Goal: Transaction & Acquisition: Purchase product/service

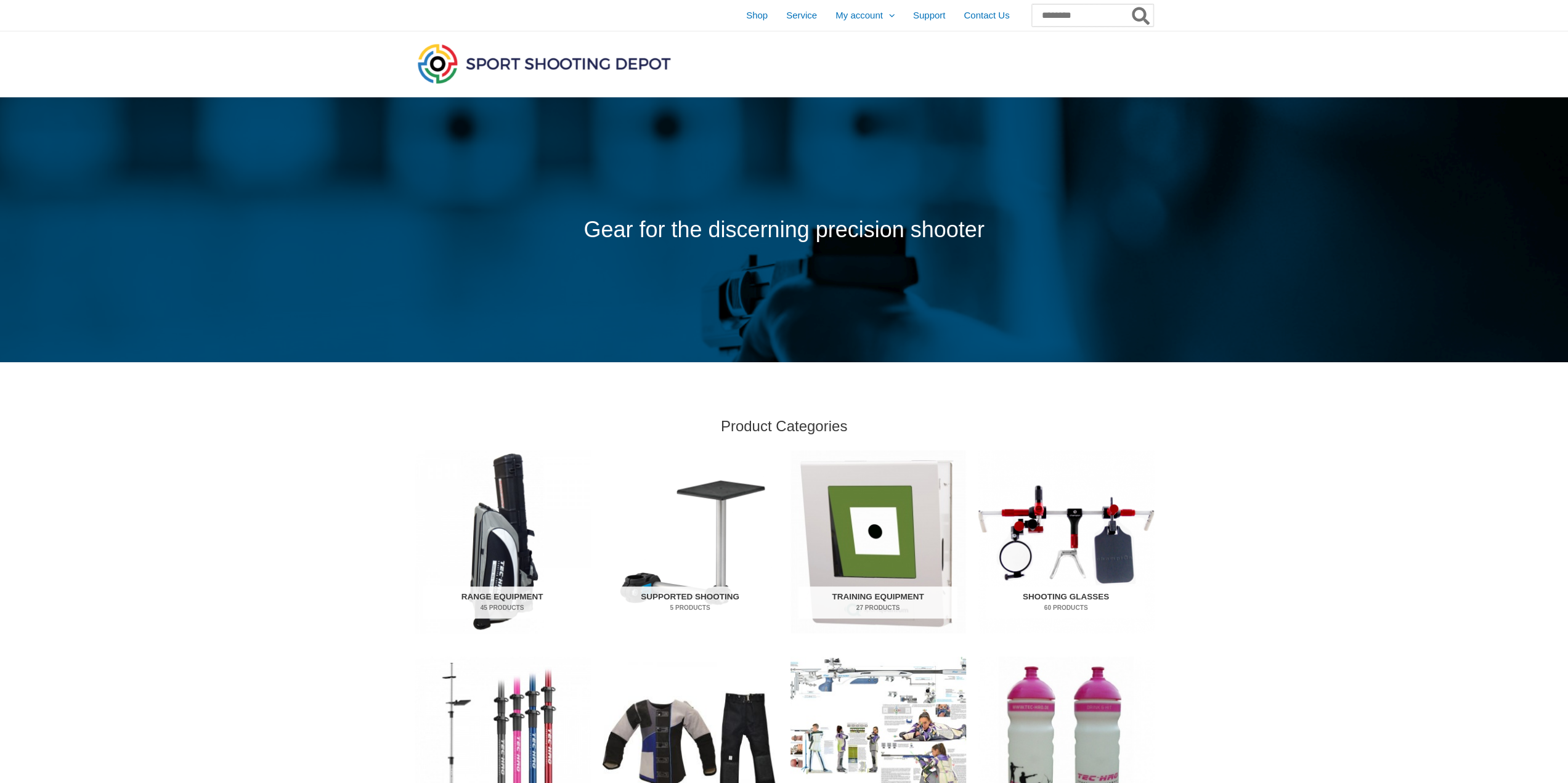
click at [1053, 16] on input "Search for:" at bounding box center [1093, 15] width 121 height 22
type input "*****"
click at [1129, 4] on button "Search" at bounding box center [1141, 15] width 24 height 22
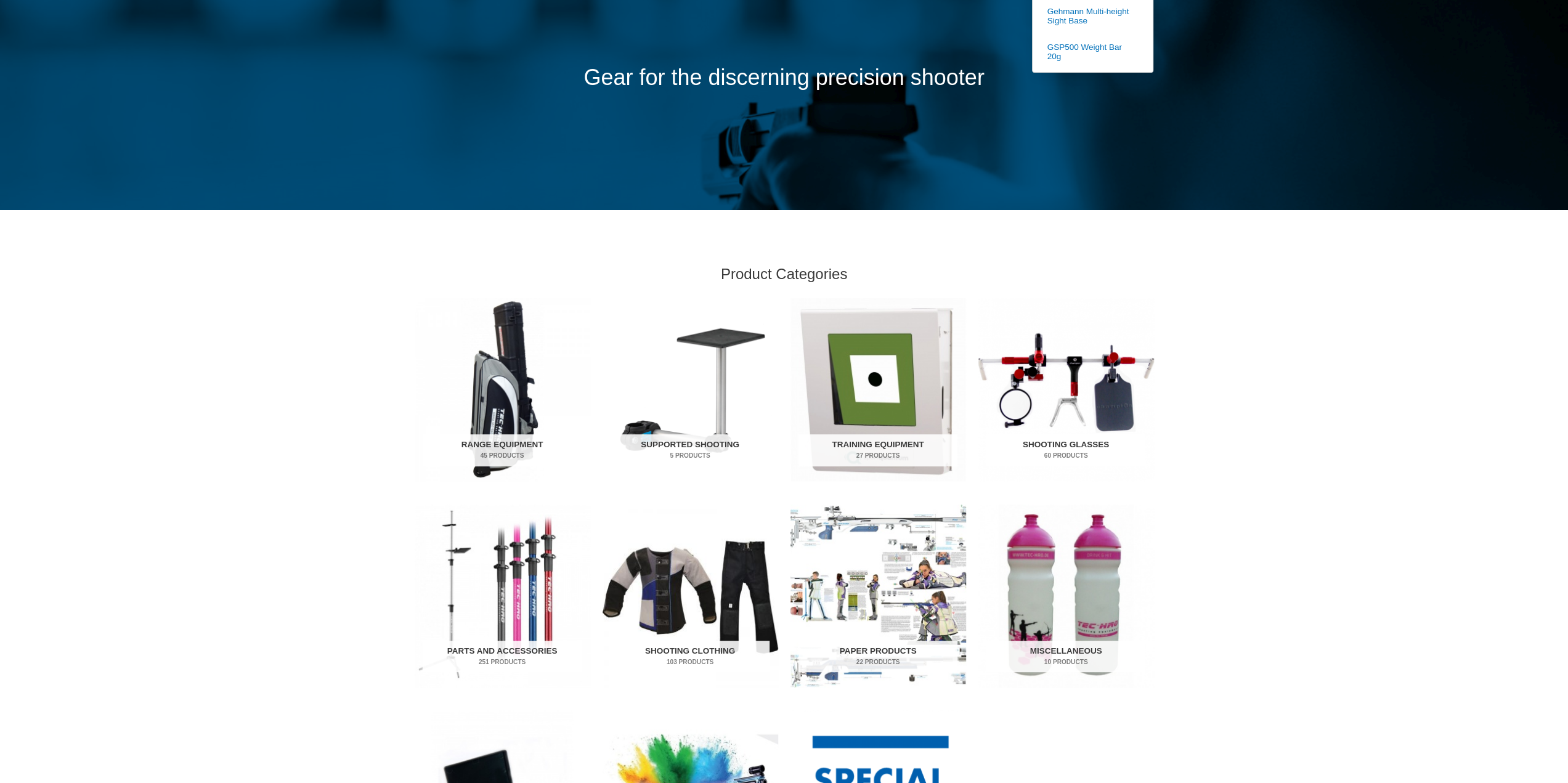
scroll to position [308, 0]
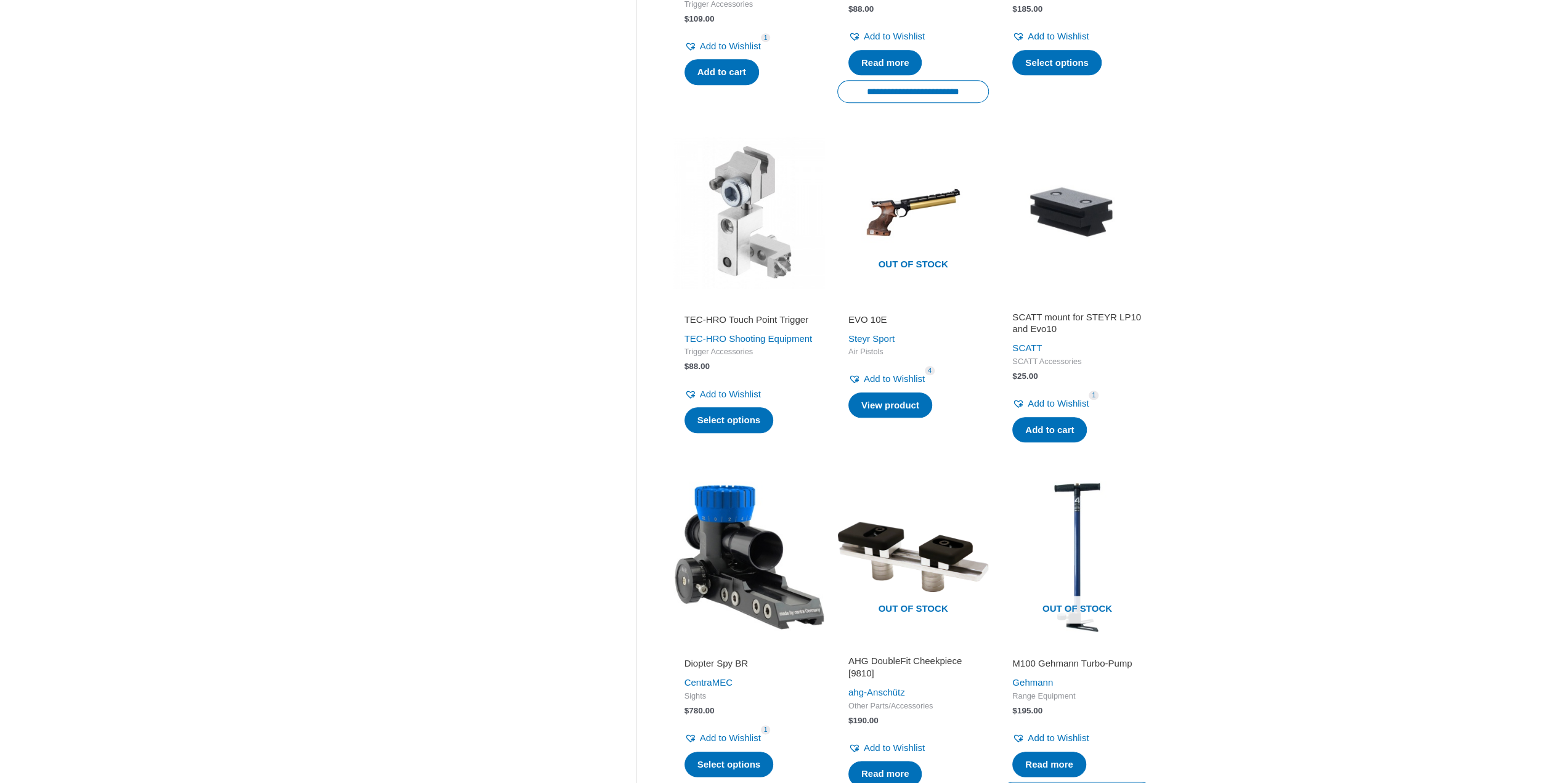
scroll to position [1479, 0]
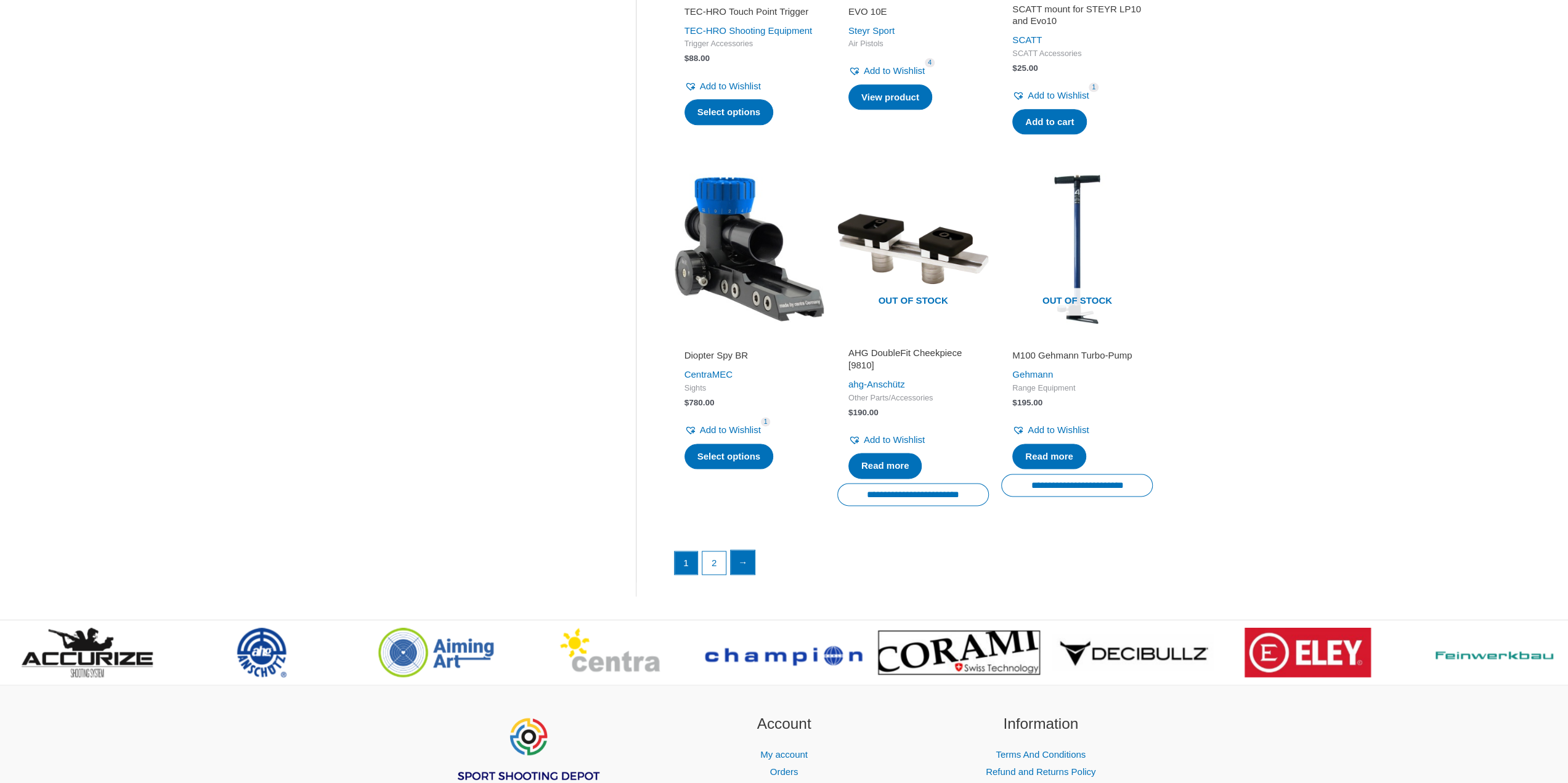
click at [749, 575] on link "→" at bounding box center [743, 562] width 25 height 25
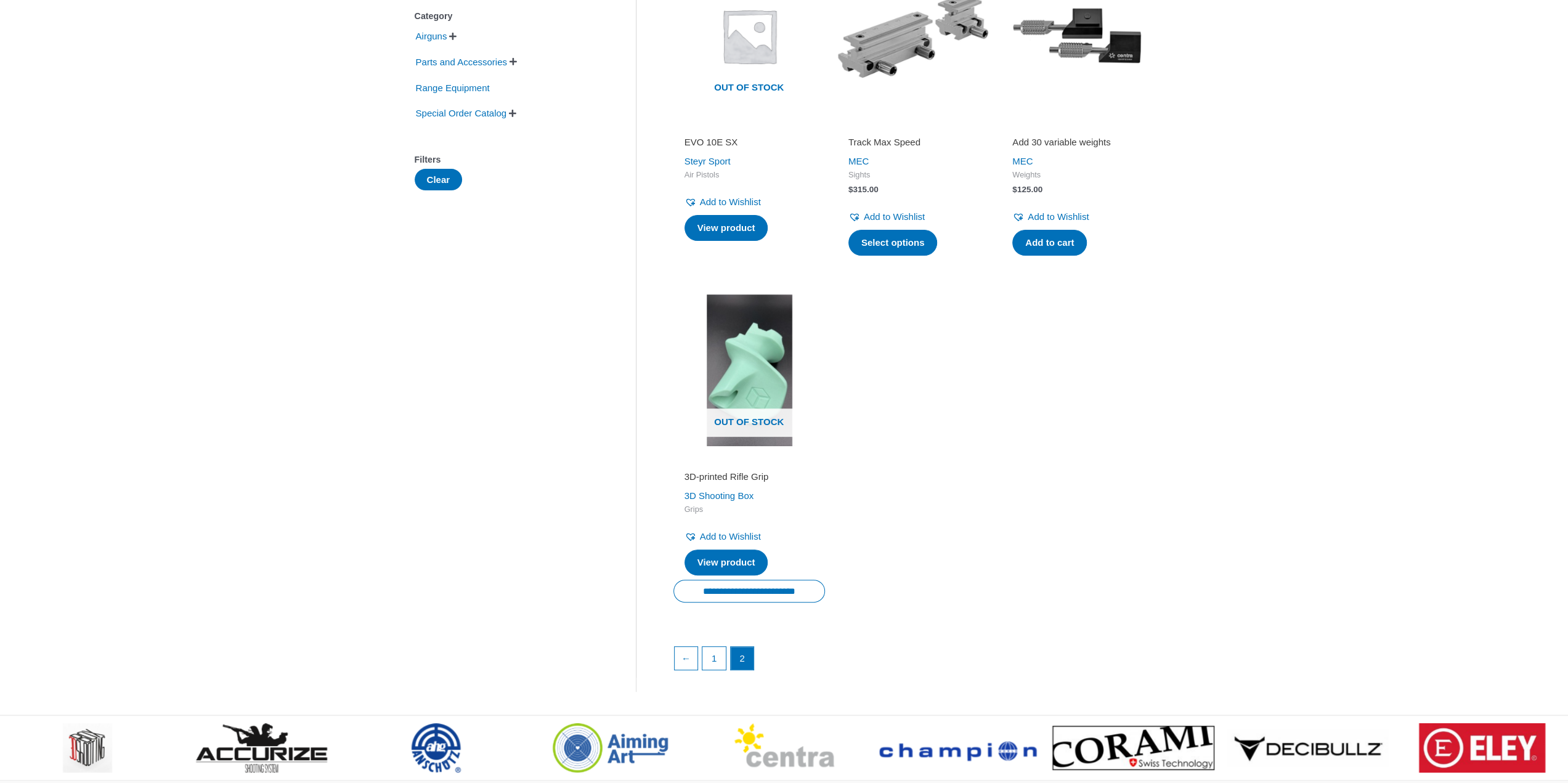
scroll to position [308, 0]
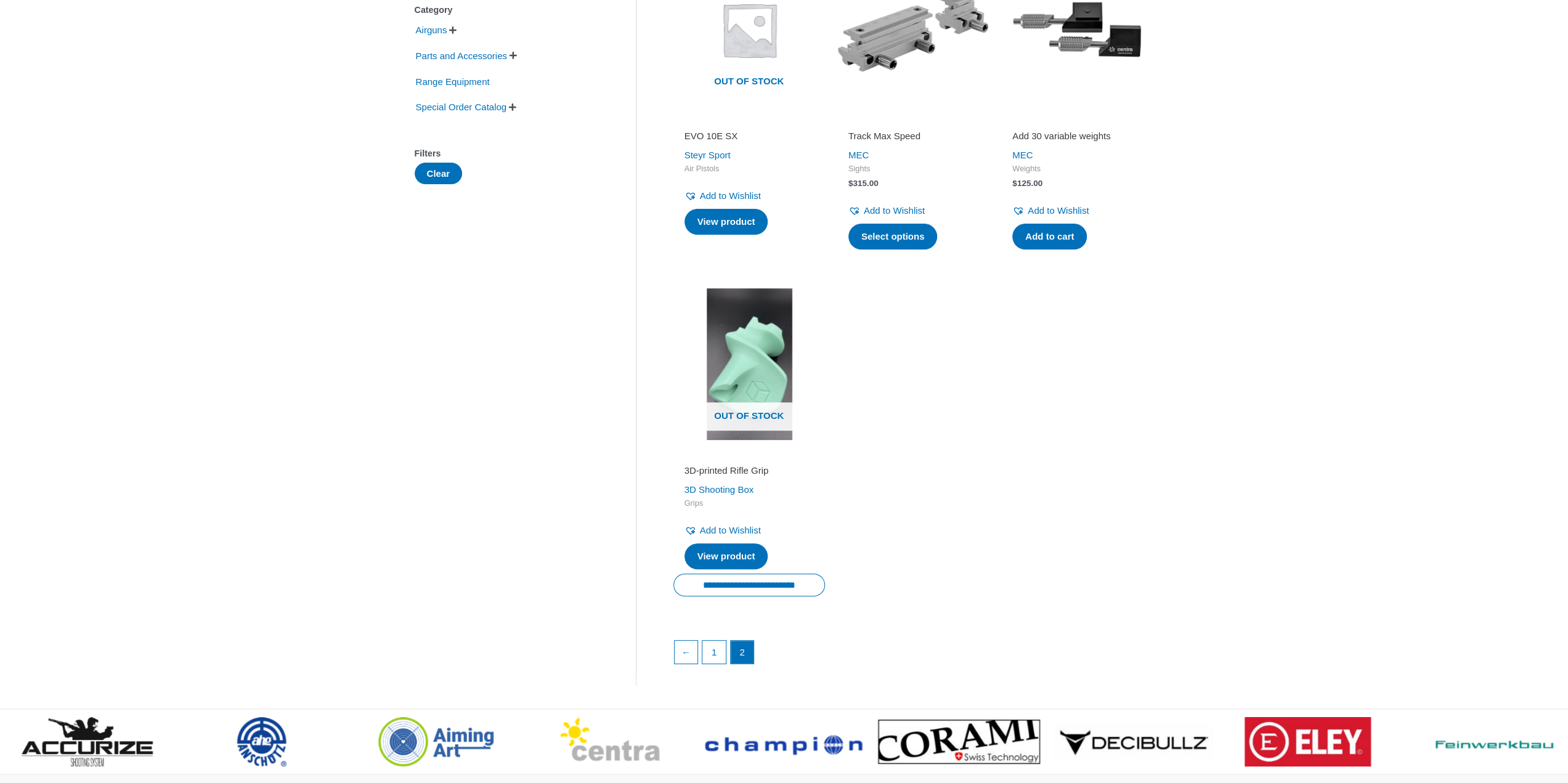
click at [761, 468] on h2 "3D-printed Rifle Grip" at bounding box center [748, 471] width 129 height 12
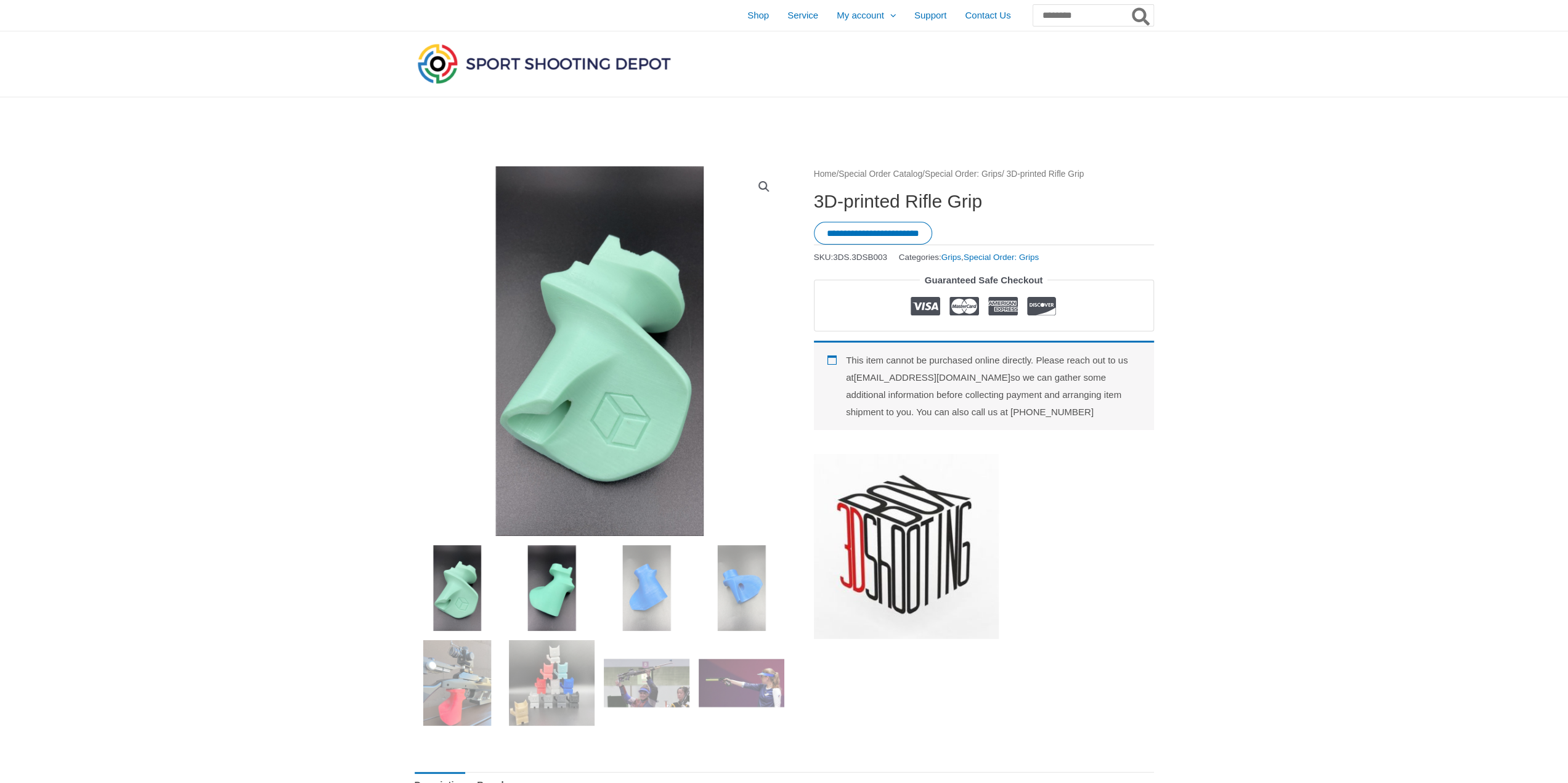
click at [547, 581] on img at bounding box center [552, 588] width 85 height 85
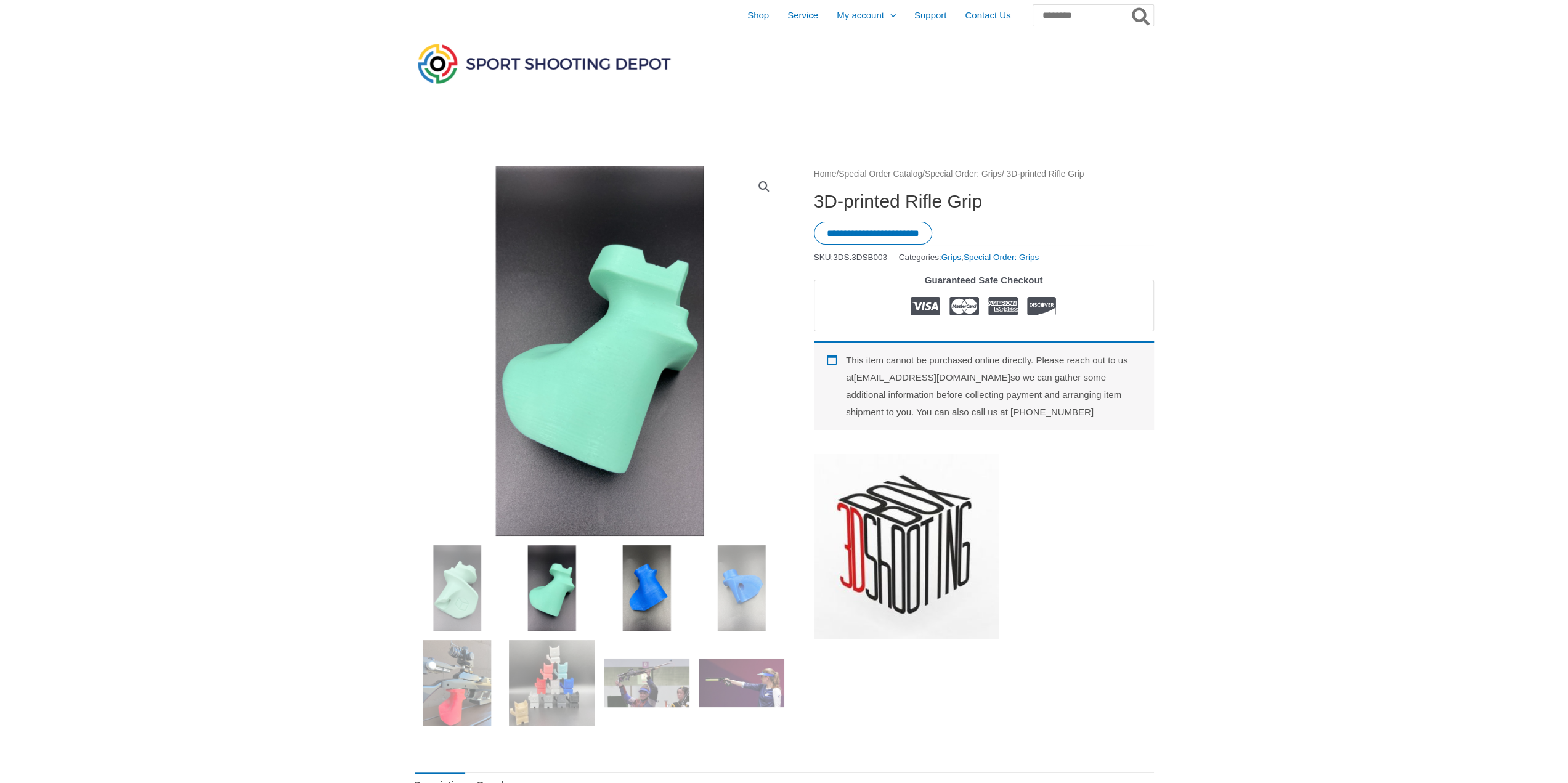
click at [651, 594] on img at bounding box center [647, 588] width 85 height 85
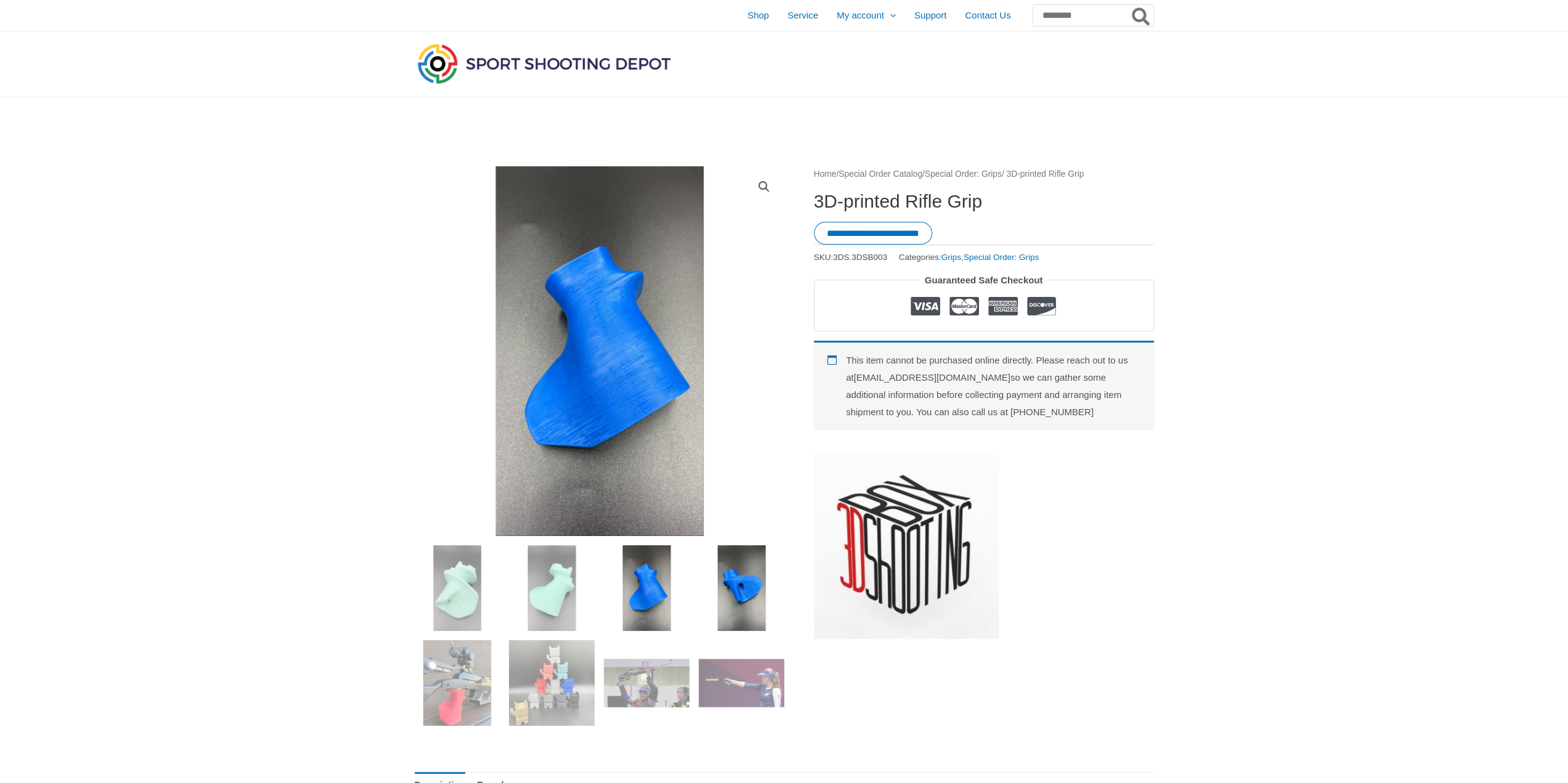
click at [734, 593] on img at bounding box center [741, 588] width 85 height 85
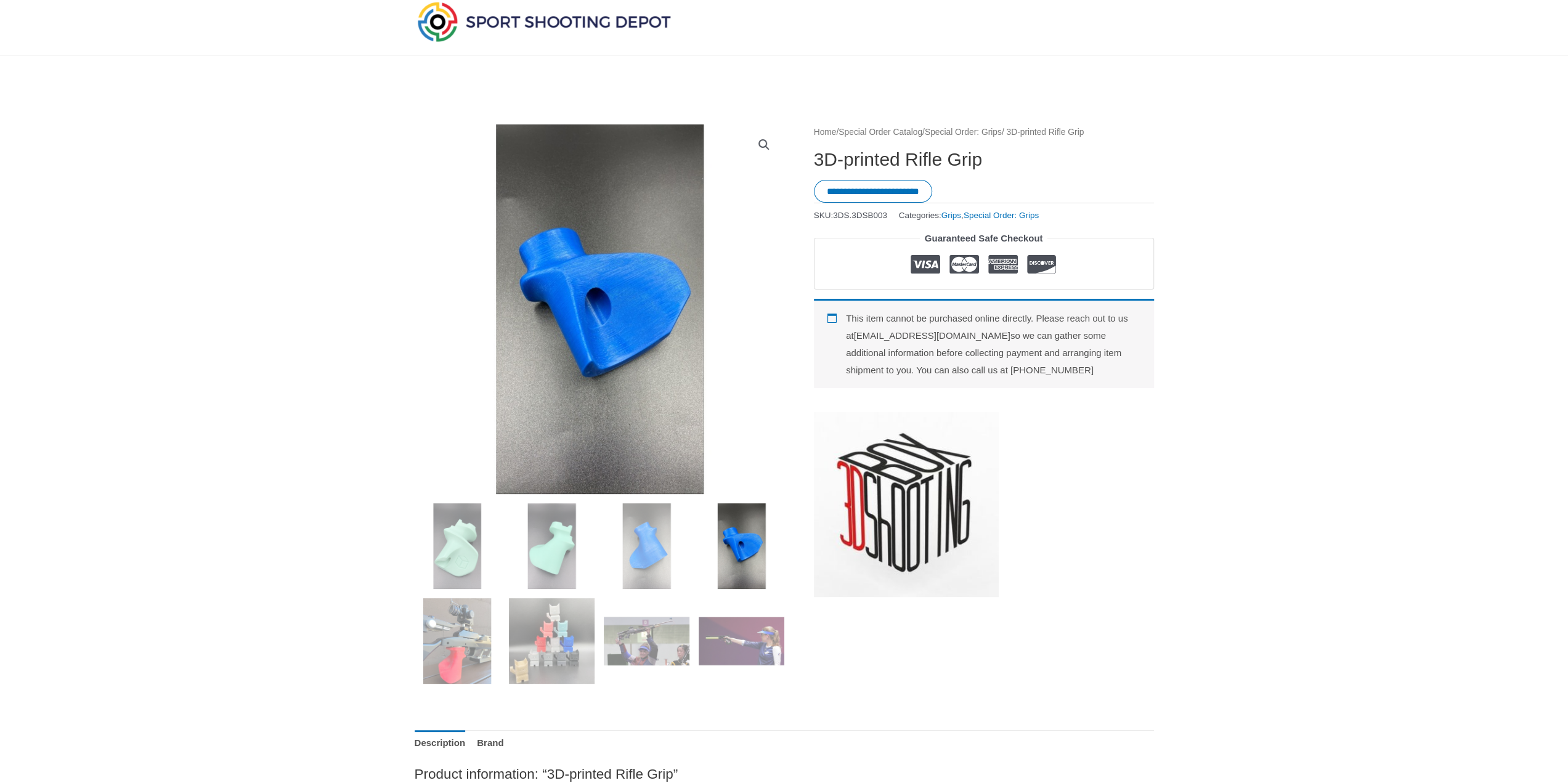
scroll to position [61, 0]
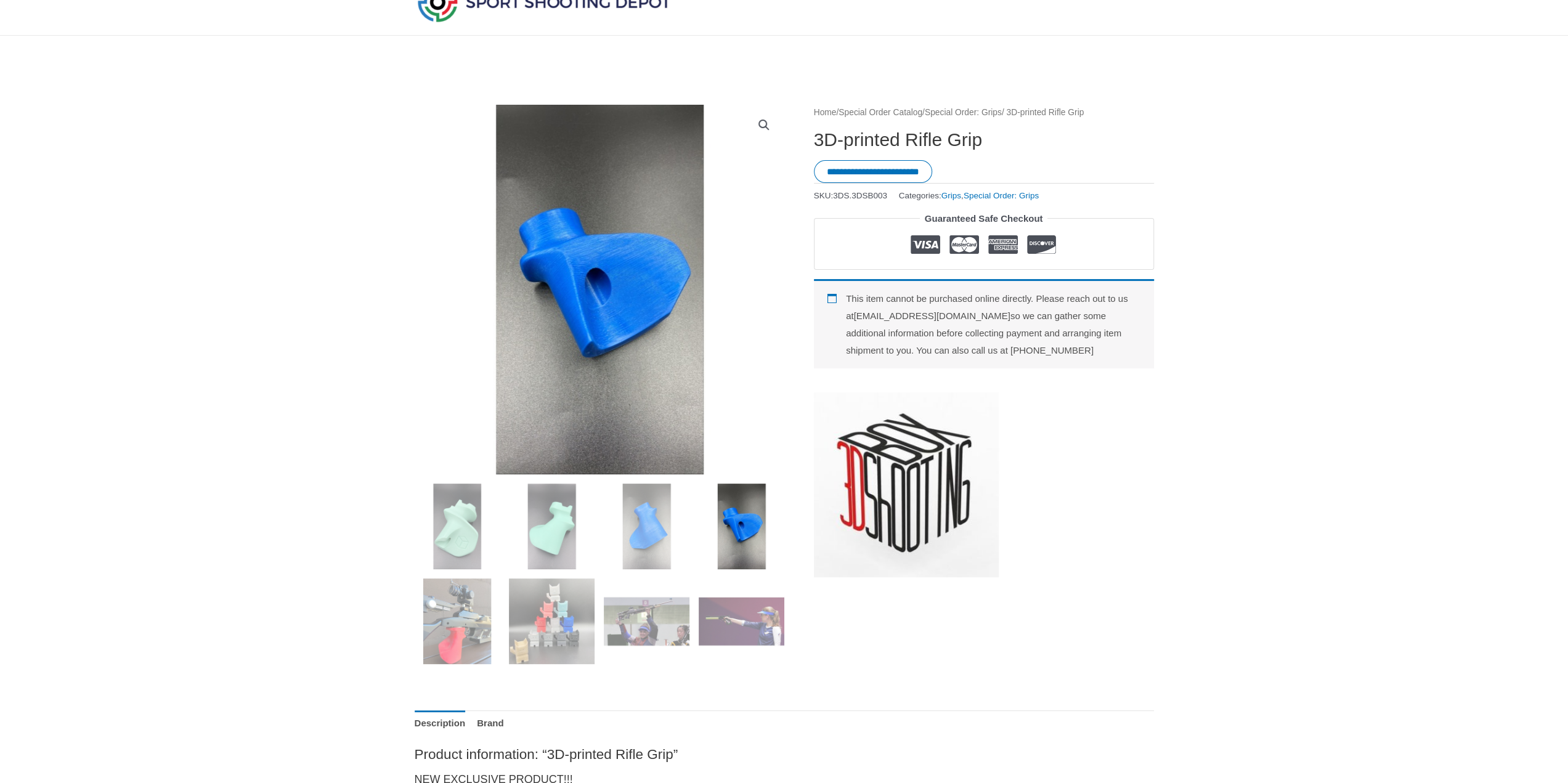
click at [734, 593] on img at bounding box center [741, 621] width 85 height 85
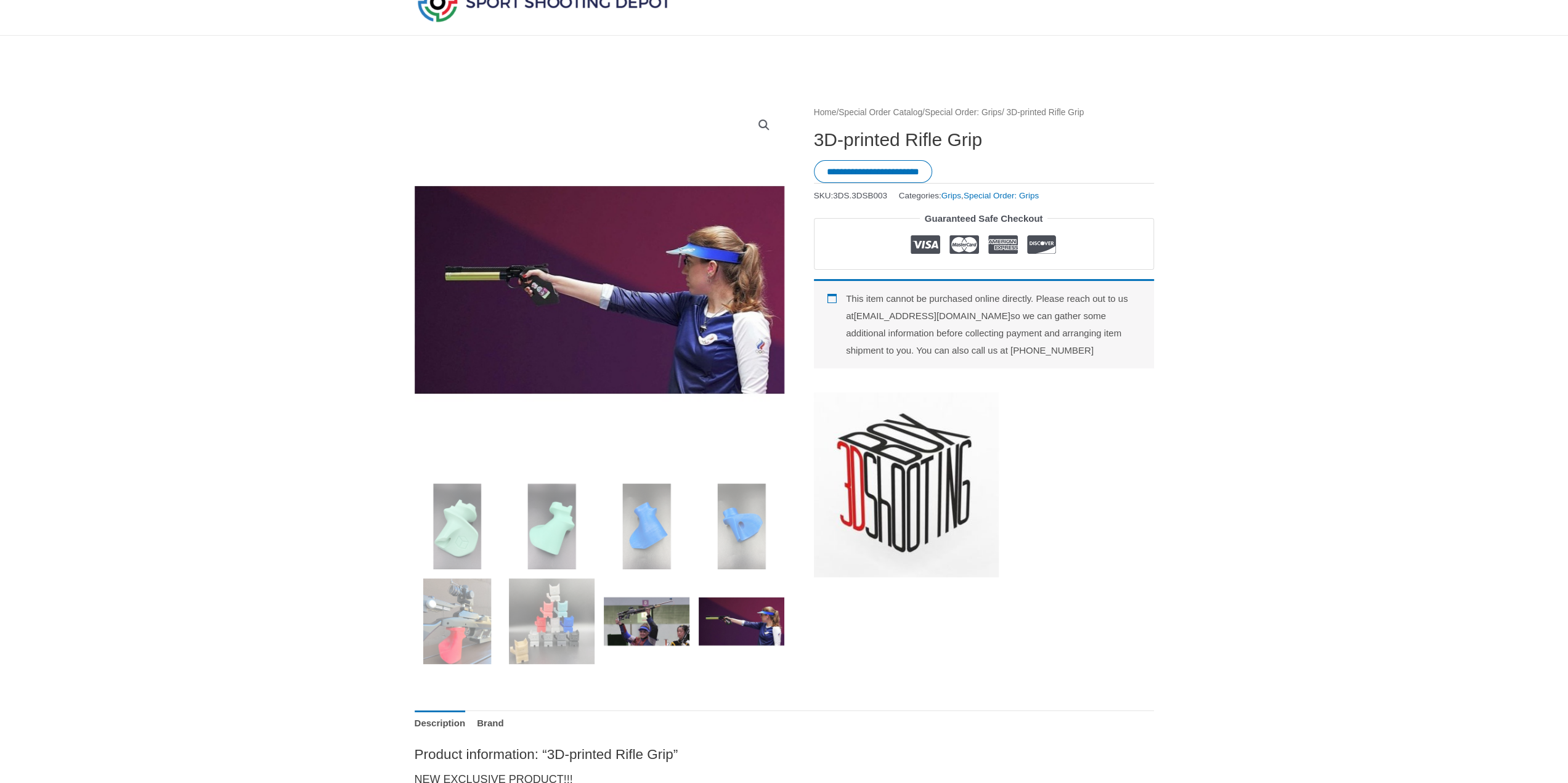
click at [646, 609] on img at bounding box center [647, 621] width 85 height 85
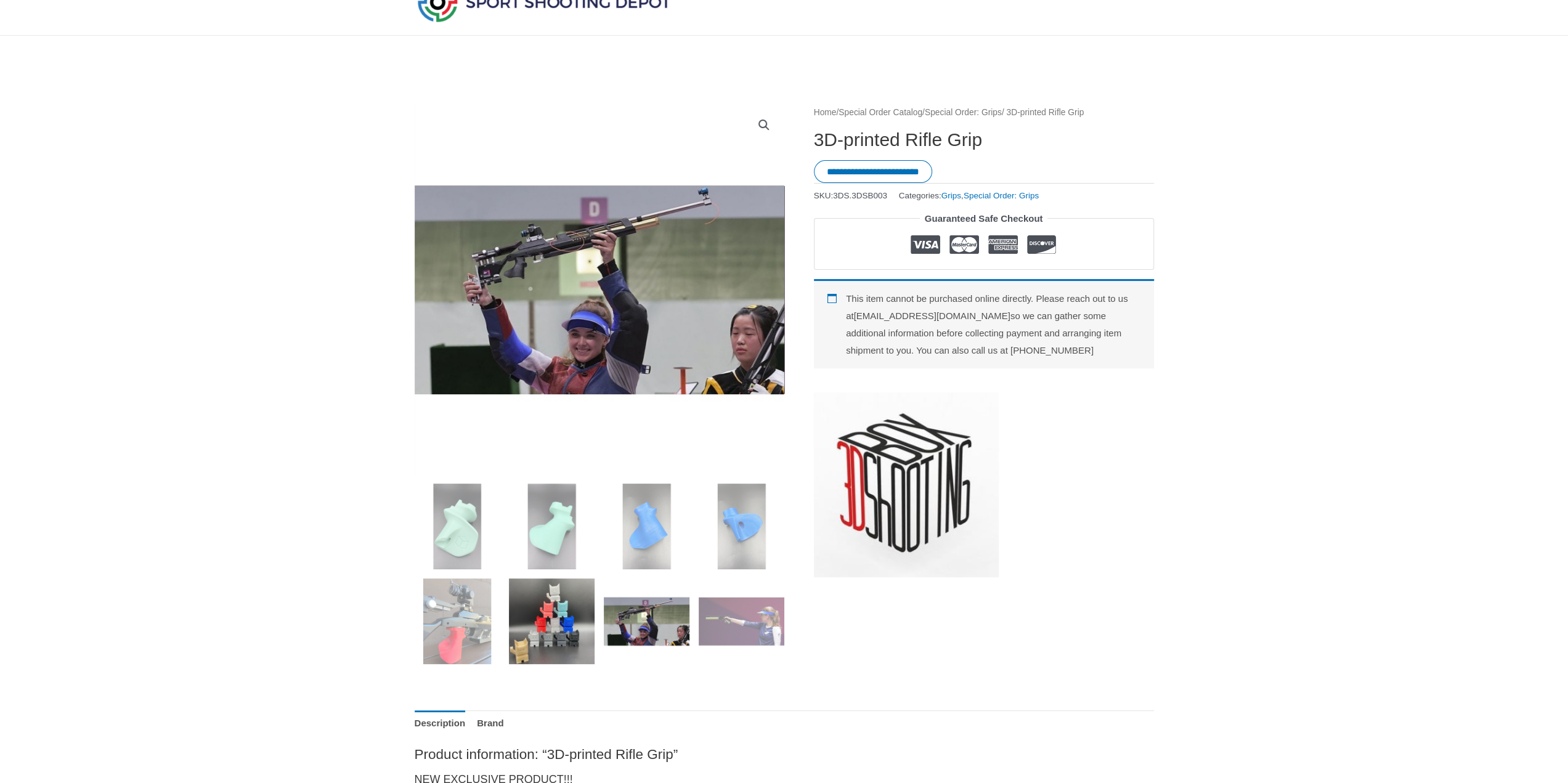
click at [555, 616] on img at bounding box center [552, 621] width 85 height 85
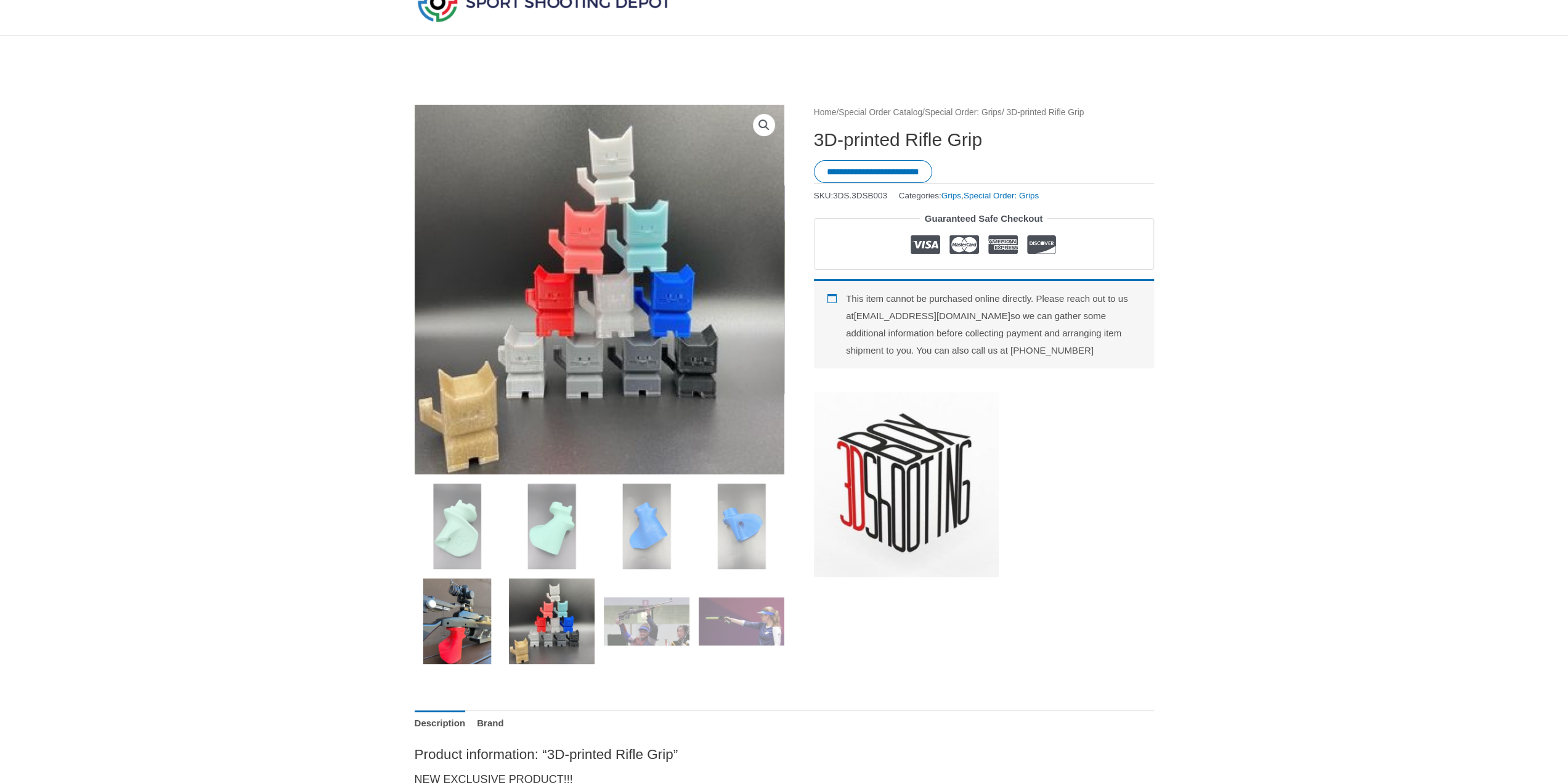
click at [457, 614] on img at bounding box center [457, 621] width 85 height 85
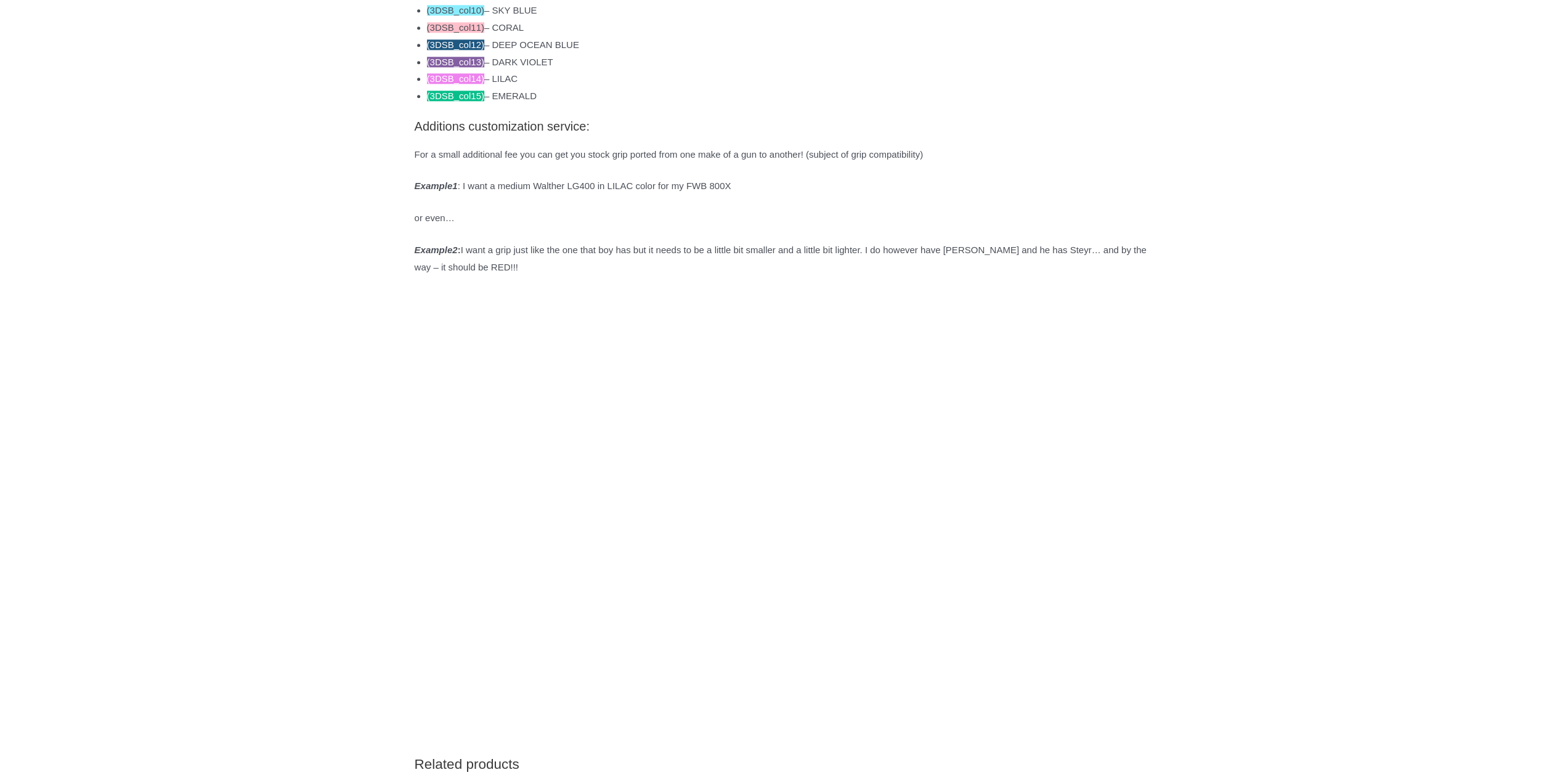
scroll to position [1417, 0]
